Goal: Task Accomplishment & Management: Use online tool/utility

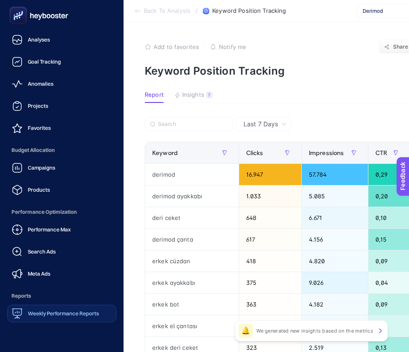
click at [52, 312] on span "Weekly Performance Reports" at bounding box center [63, 313] width 71 height 7
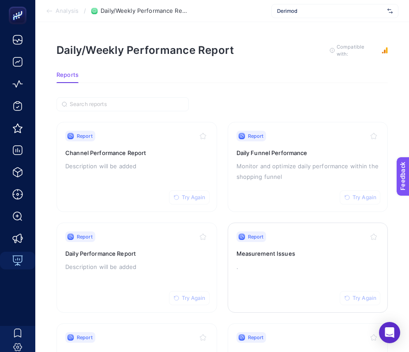
click at [300, 274] on div "Report Try Again Measurement Issues ." at bounding box center [308, 267] width 143 height 72
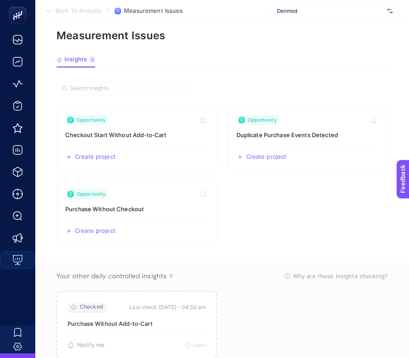
scroll to position [59, 0]
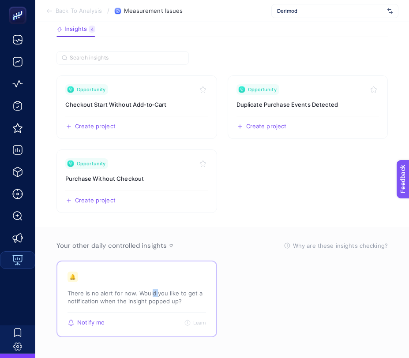
click at [148, 293] on p "There is no alert for now. Would you like to get a notification when the insigh…" at bounding box center [137, 297] width 139 height 16
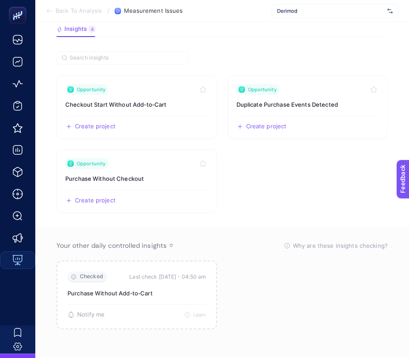
click at [262, 283] on section "Checked Last check today・04:50 am Purchase Without Add‑to‑Cart 🔔 There is no al…" at bounding box center [221, 295] width 331 height 69
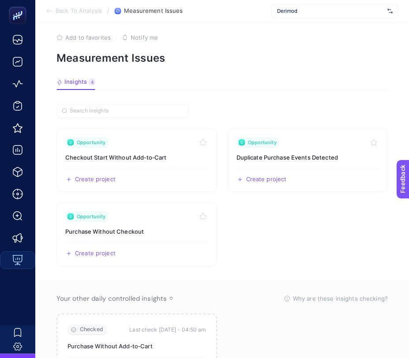
scroll to position [0, 0]
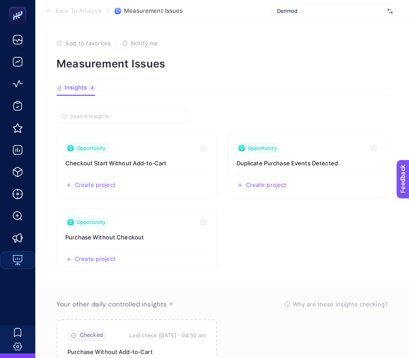
click at [328, 7] on div "Derimod" at bounding box center [334, 11] width 127 height 14
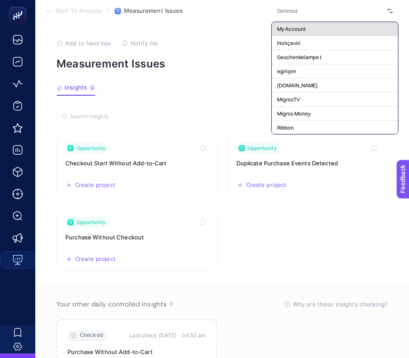
click at [295, 26] on span "My Account" at bounding box center [291, 29] width 29 height 7
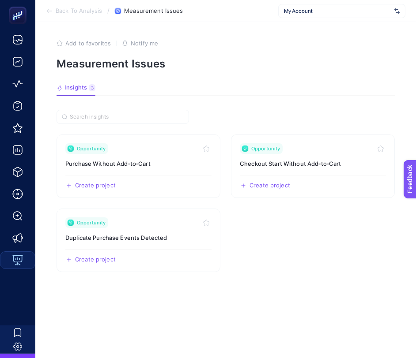
click at [342, 11] on span "My Account" at bounding box center [337, 11] width 107 height 7
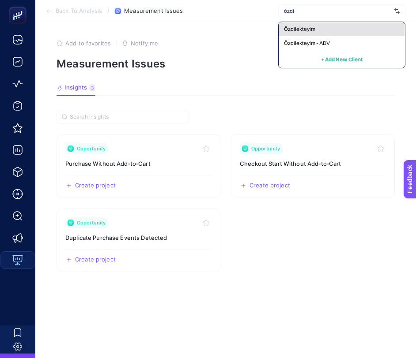
type input "özdi"
click at [317, 30] on div "Özdilekteyim" at bounding box center [341, 29] width 126 height 14
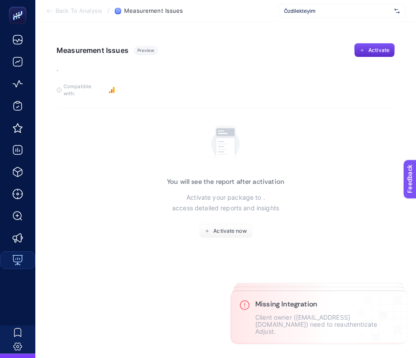
click at [307, 16] on div "Özdilekteyim" at bounding box center [341, 11] width 127 height 14
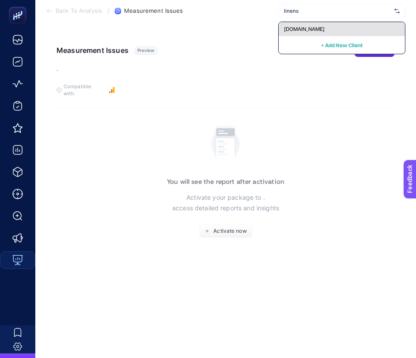
type input "linens"
click at [306, 28] on span "linens.com.tr" at bounding box center [304, 29] width 41 height 7
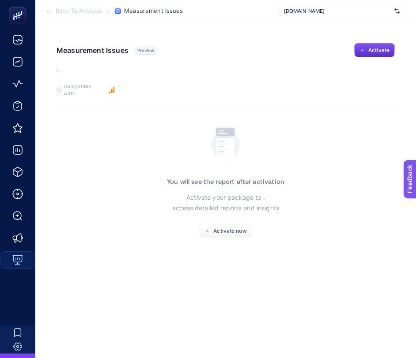
click at [309, 14] on span "linens.com.tr" at bounding box center [337, 11] width 107 height 7
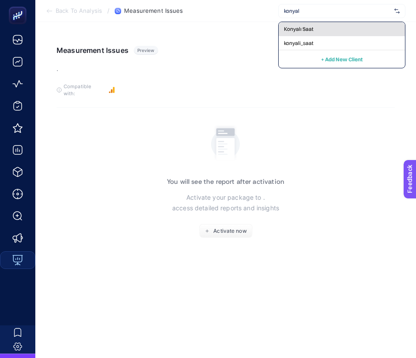
type input "konyal"
click at [323, 31] on div "Konyalı Saat" at bounding box center [341, 29] width 126 height 14
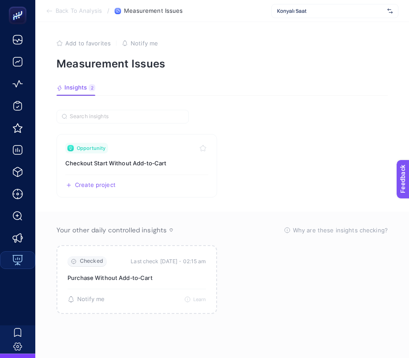
click at [348, 14] on span "Konyalı Saat" at bounding box center [330, 11] width 107 height 7
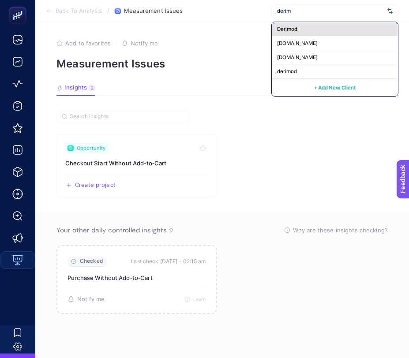
type input "derim"
click at [342, 33] on div "Derimod" at bounding box center [335, 29] width 126 height 14
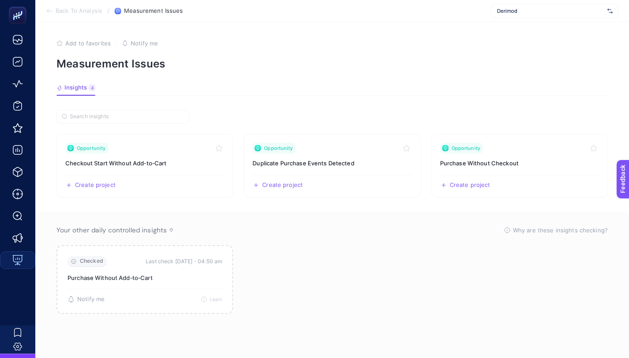
click at [409, 4] on div "Derimod" at bounding box center [554, 11] width 127 height 14
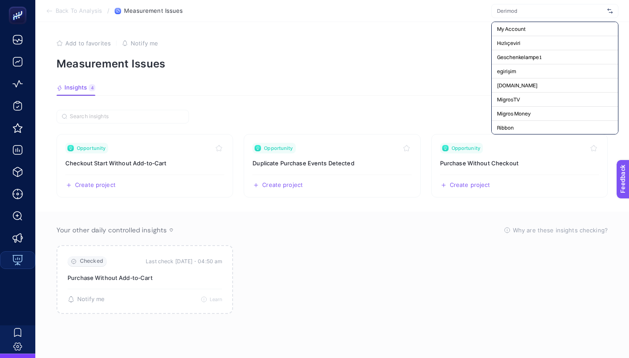
click at [409, 7] on div at bounding box center [554, 11] width 127 height 14
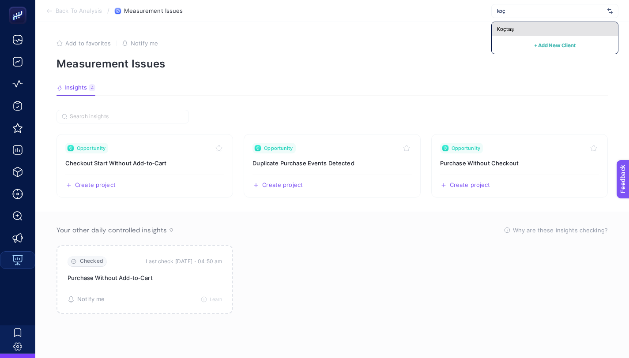
type input "koç"
click at [409, 31] on div "Koçtaş" at bounding box center [555, 29] width 126 height 14
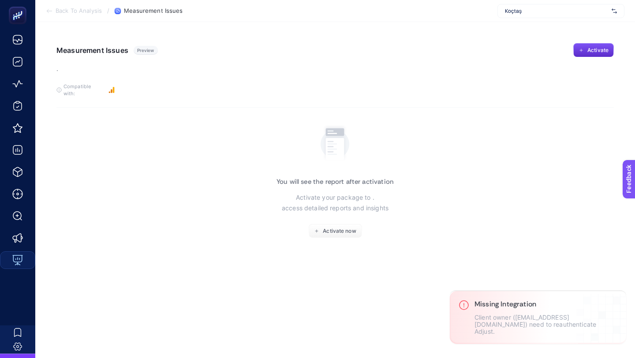
click at [409, 6] on div "Koçtaş" at bounding box center [561, 11] width 127 height 14
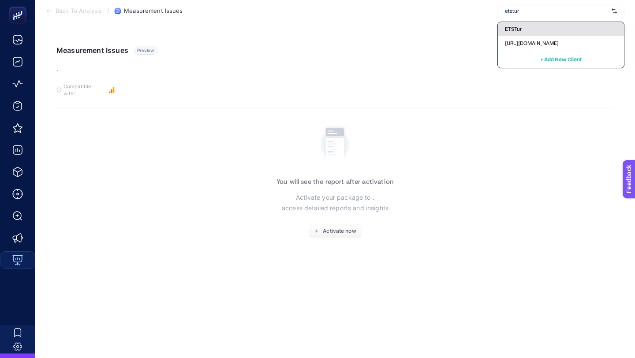
type input "etstur"
click at [409, 27] on span "ETSTur" at bounding box center [513, 29] width 17 height 7
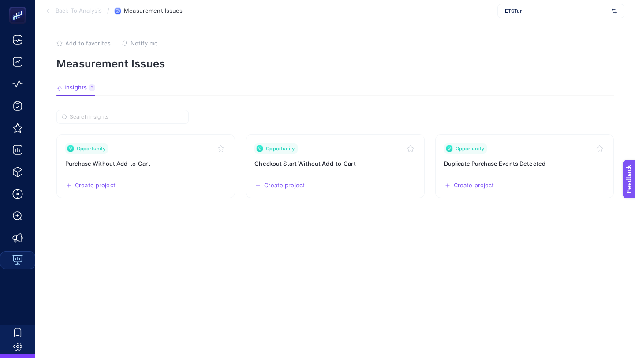
click at [409, 15] on div "ETSTur" at bounding box center [561, 11] width 127 height 14
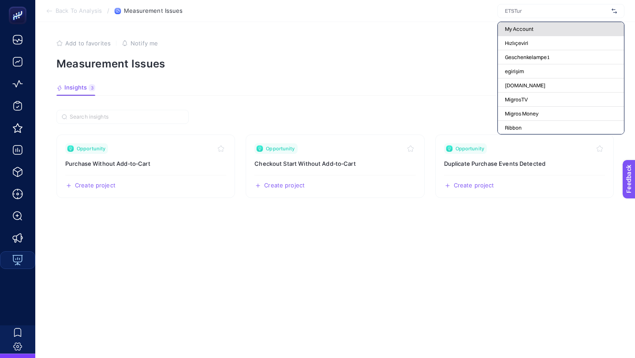
click at [409, 24] on div "My Account" at bounding box center [561, 29] width 126 height 14
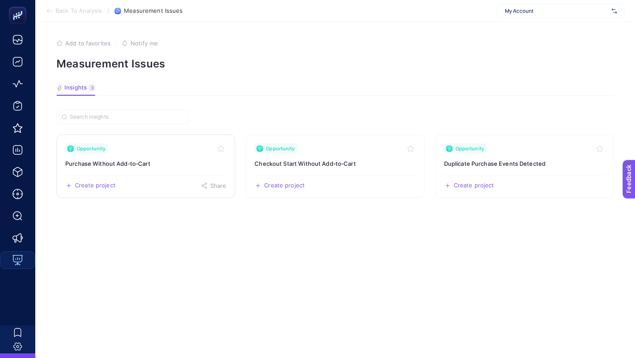
click at [164, 162] on h3 "Purchase Without Add‑to‑Cart" at bounding box center [145, 163] width 161 height 9
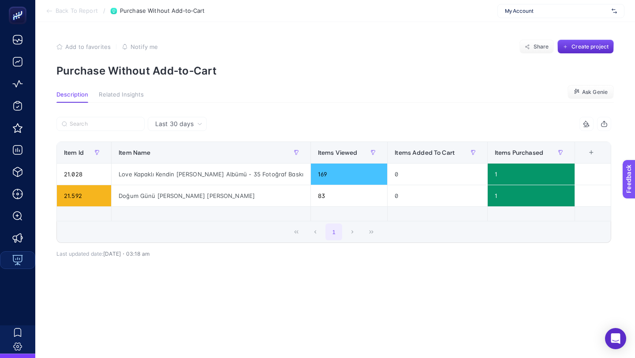
click at [54, 9] on li "Back To Report" at bounding box center [72, 11] width 52 height 7
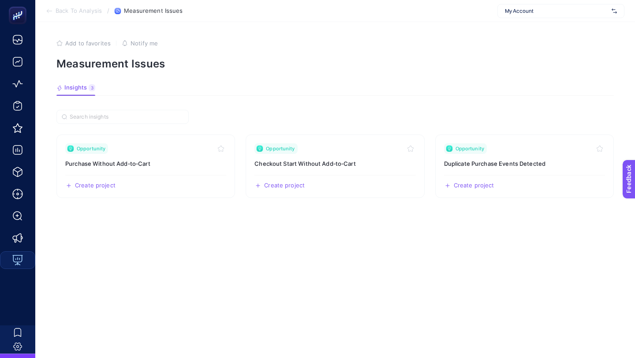
click at [56, 11] on span "Back To Analysis" at bounding box center [79, 11] width 46 height 7
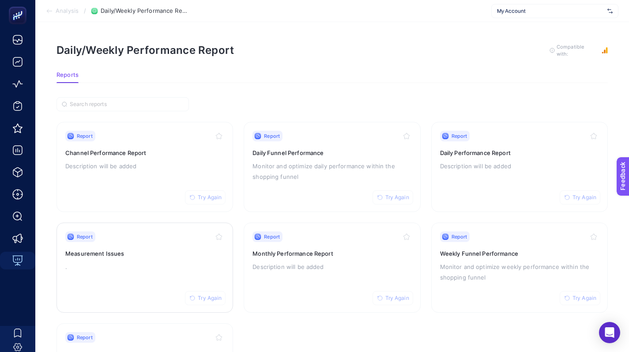
click at [210, 295] on span "Try Again" at bounding box center [210, 297] width 24 height 7
click at [86, 296] on div "Report Try Again Measurement Issues ." at bounding box center [144, 267] width 159 height 72
